Goal: Navigation & Orientation: Find specific page/section

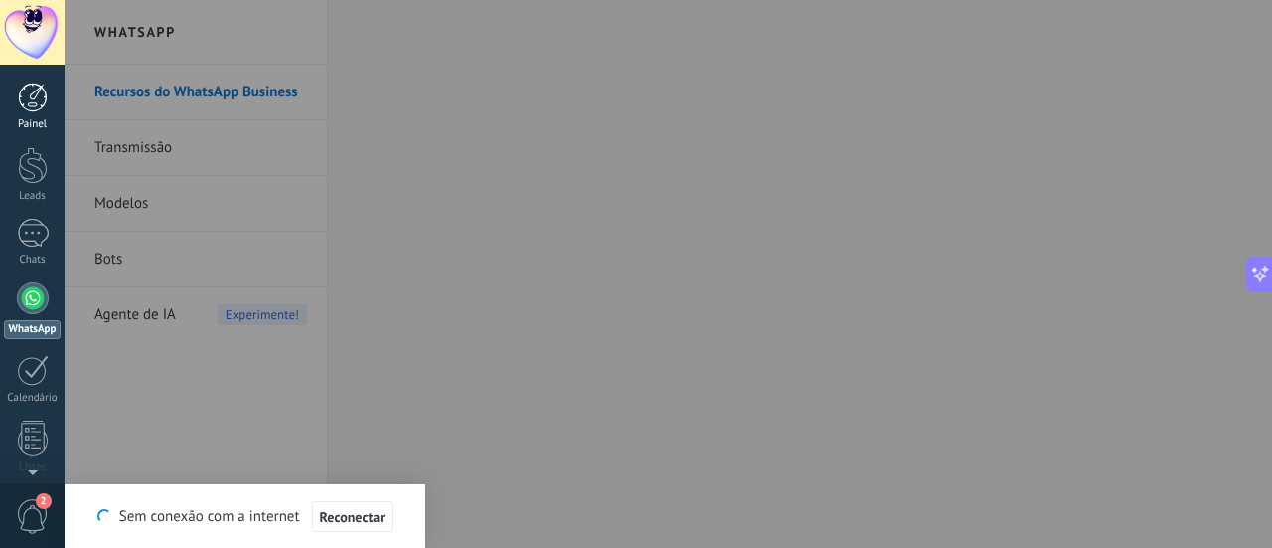
click at [38, 131] on div "Painel Leads Chats WhatsApp Clientes" at bounding box center [32, 423] width 65 height 680
click at [40, 118] on div "Painel" at bounding box center [33, 124] width 58 height 13
